Goal: Task Accomplishment & Management: Use online tool/utility

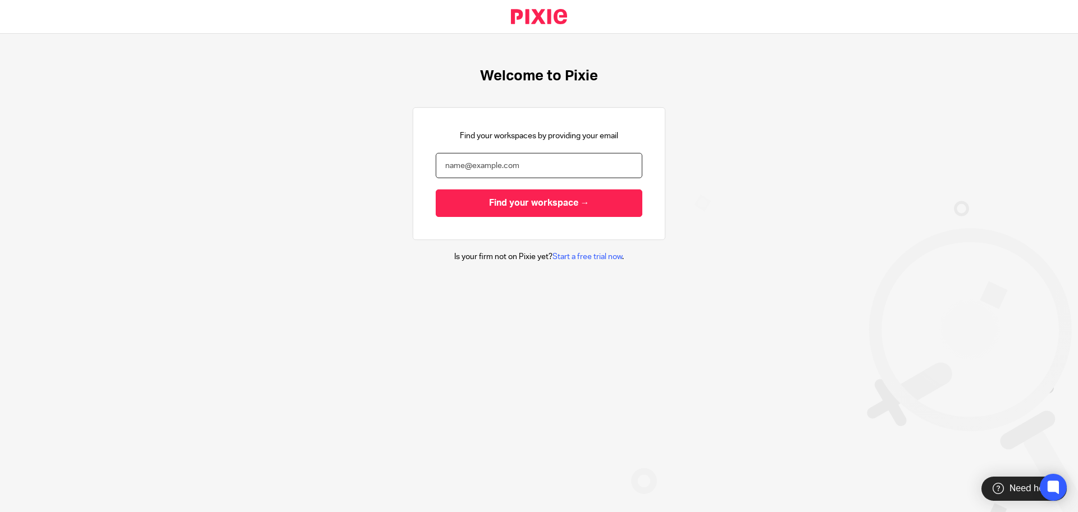
click at [460, 170] on input "email" at bounding box center [539, 165] width 207 height 25
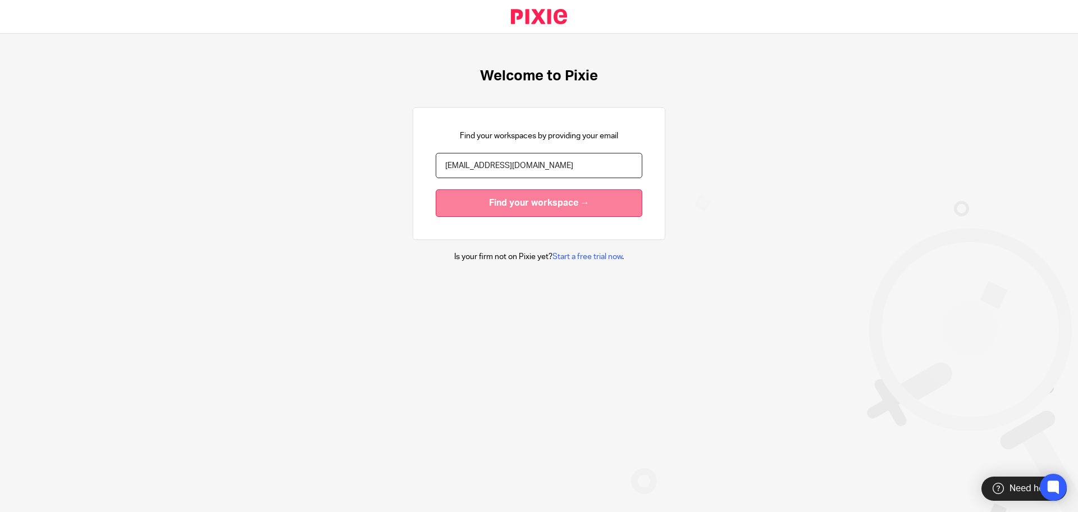
type input "[EMAIL_ADDRESS][DOMAIN_NAME]"
click at [554, 202] on input "Find your workspace →" at bounding box center [539, 203] width 207 height 28
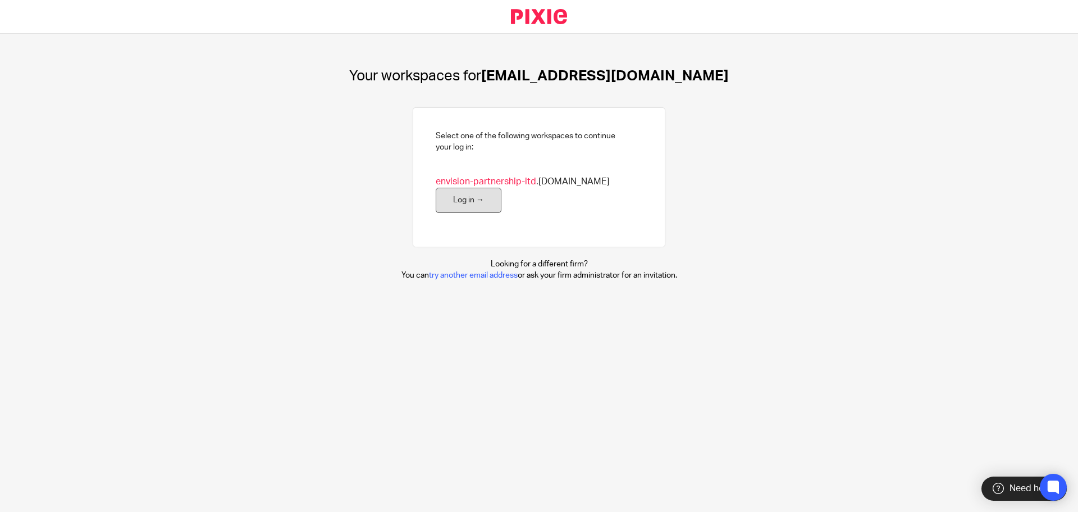
click at [472, 208] on link "Log in →" at bounding box center [469, 200] width 66 height 25
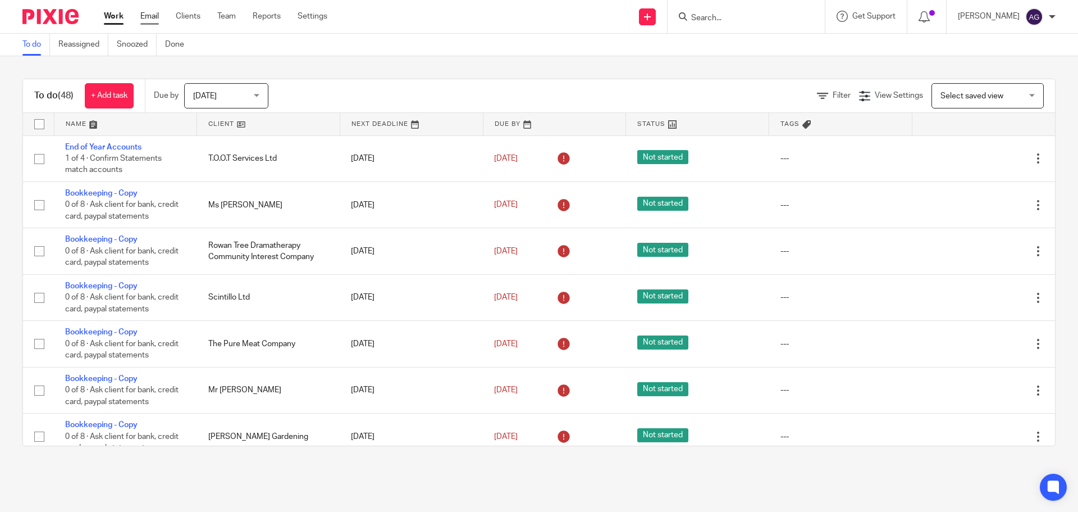
click at [147, 19] on link "Email" at bounding box center [149, 16] width 19 height 11
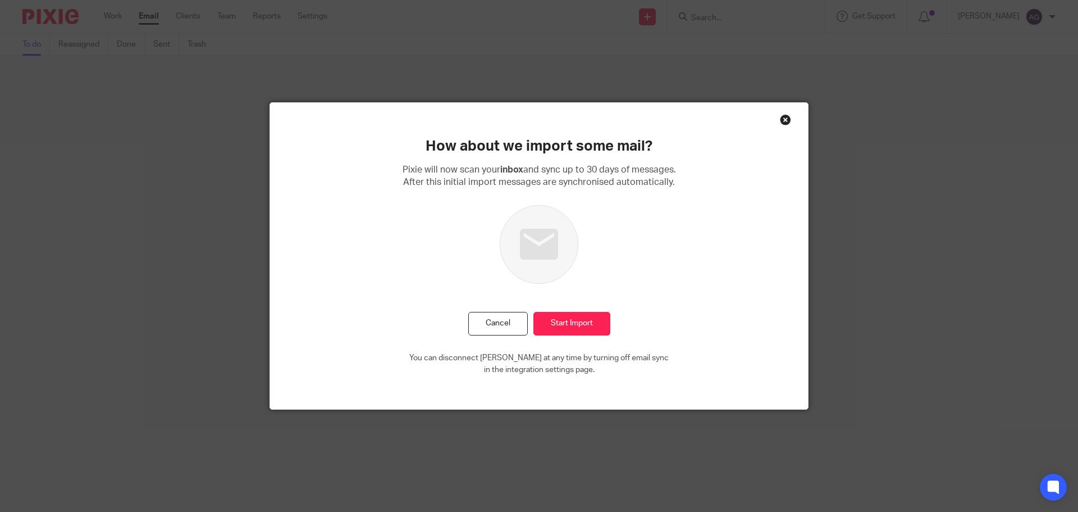
drag, startPoint x: 0, startPoint y: 0, endPoint x: 451, endPoint y: 32, distance: 452.1
click at [451, 32] on div "How about we import some mail? Pixie will now scan your inbox and sync up to 30…" at bounding box center [539, 256] width 1078 height 512
click at [578, 323] on input "Start Import" at bounding box center [571, 324] width 77 height 24
